Goal: Find specific page/section: Find specific page/section

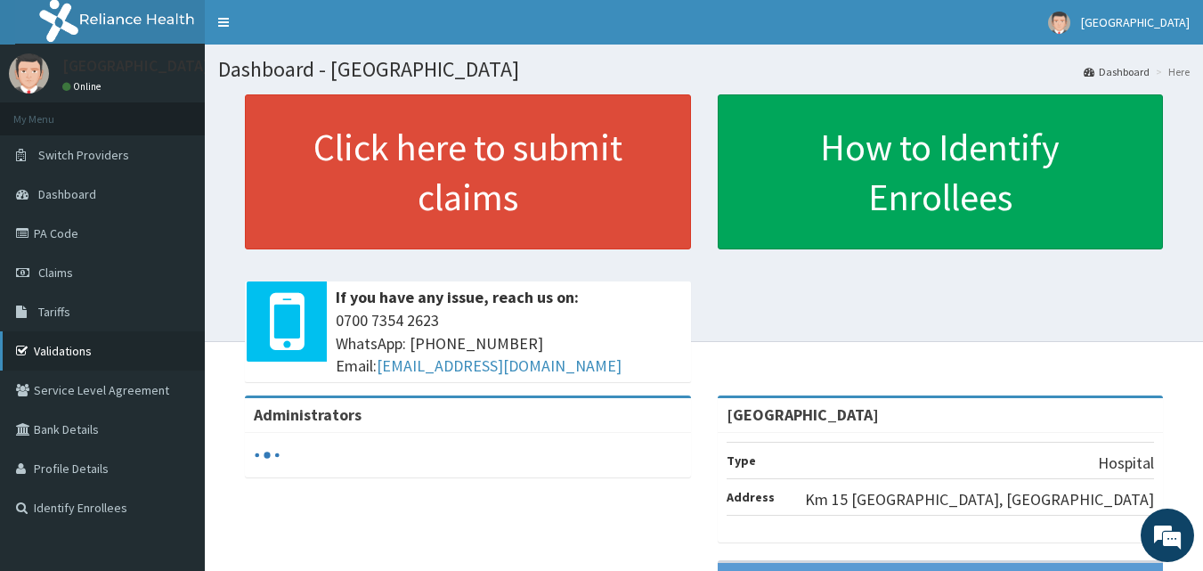
click at [109, 364] on link "Validations" at bounding box center [102, 350] width 205 height 39
click at [68, 348] on link "Validations" at bounding box center [102, 350] width 205 height 39
